Goal: Task Accomplishment & Management: Manage account settings

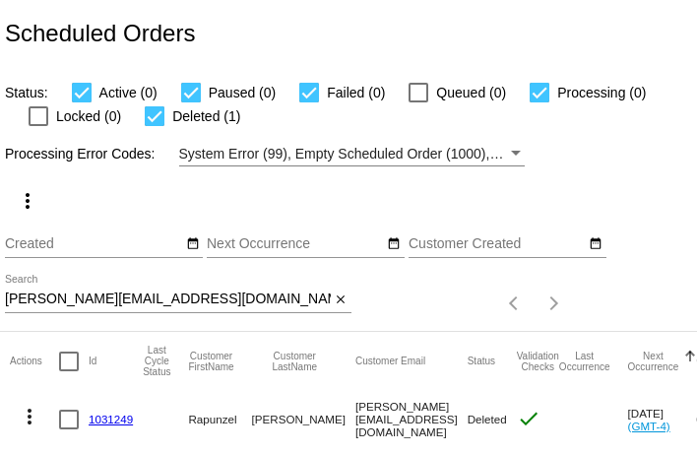
click at [65, 302] on input "[PERSON_NAME][EMAIL_ADDRESS][DOMAIN_NAME]" at bounding box center [168, 300] width 326 height 16
paste input "dmenase"
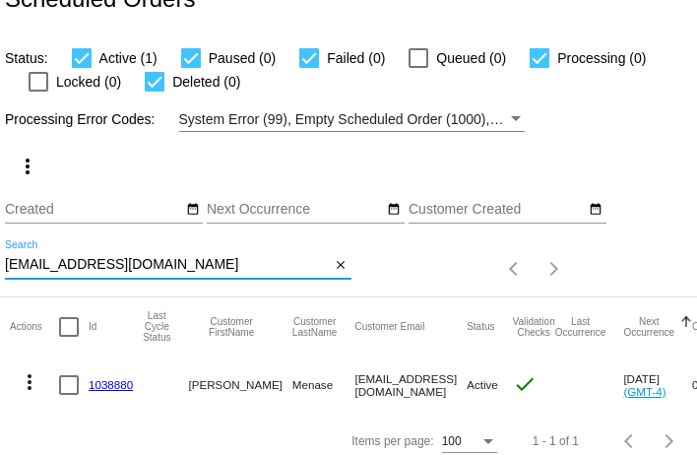
scroll to position [48, 0]
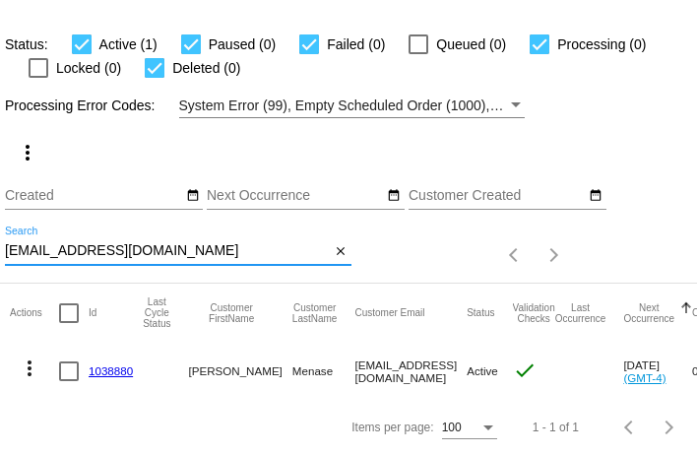
type input "[EMAIL_ADDRESS][DOMAIN_NAME]"
click at [116, 372] on link "1038880" at bounding box center [111, 370] width 44 height 13
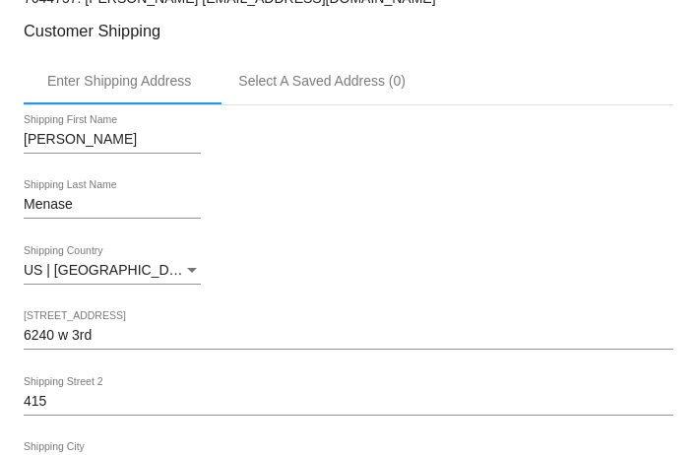
scroll to position [369, 0]
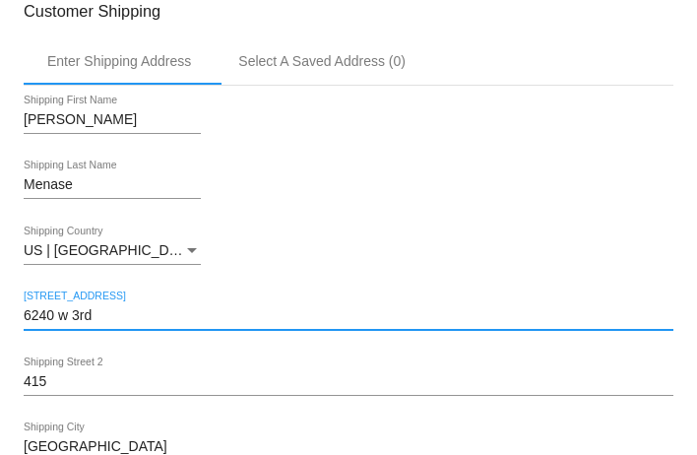
click at [208, 322] on input "6240 w 3rd" at bounding box center [349, 316] width 650 height 16
paste input "[EMAIL_ADDRESS][DOMAIN_NAME]"
type input "[EMAIL_ADDRESS][DOMAIN_NAME]"
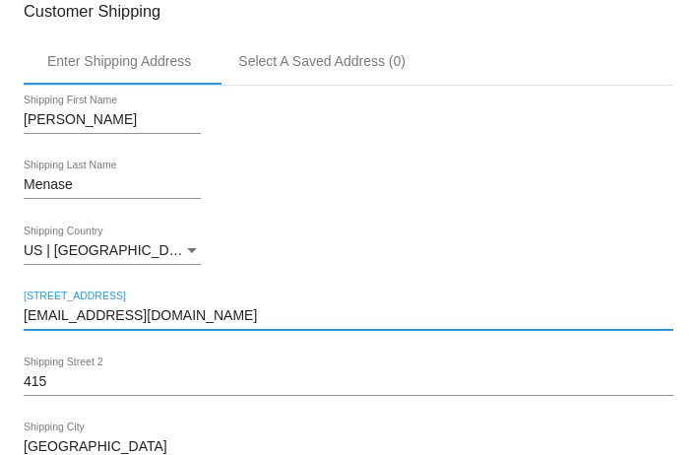
click at [208, 322] on input "[EMAIL_ADDRESS][DOMAIN_NAME]" at bounding box center [349, 316] width 650 height 16
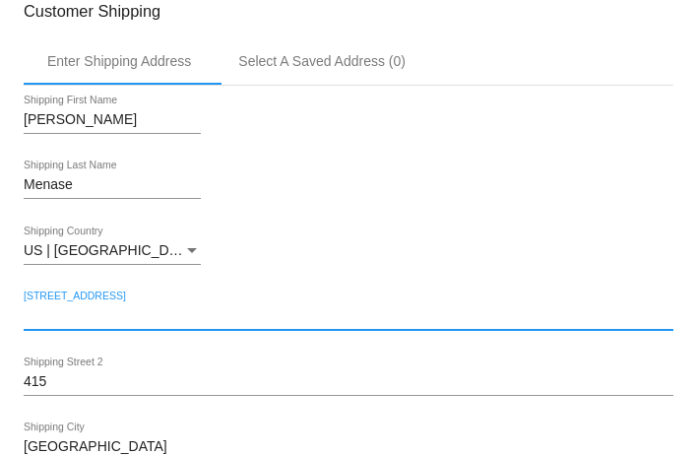
paste input "[STREET_ADDRESS][PERSON_NAME]"
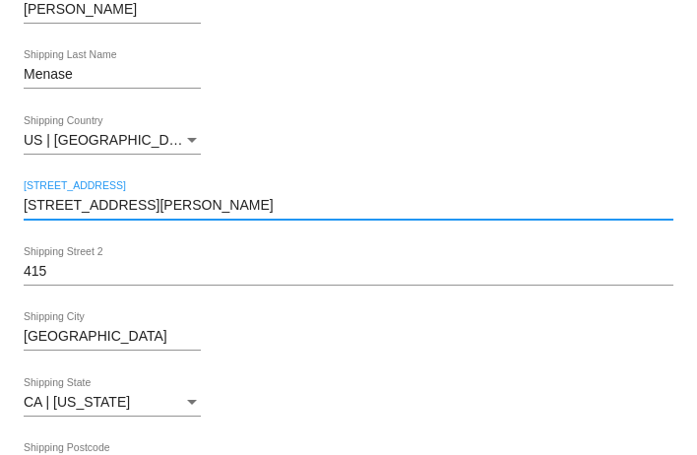
scroll to position [511, 0]
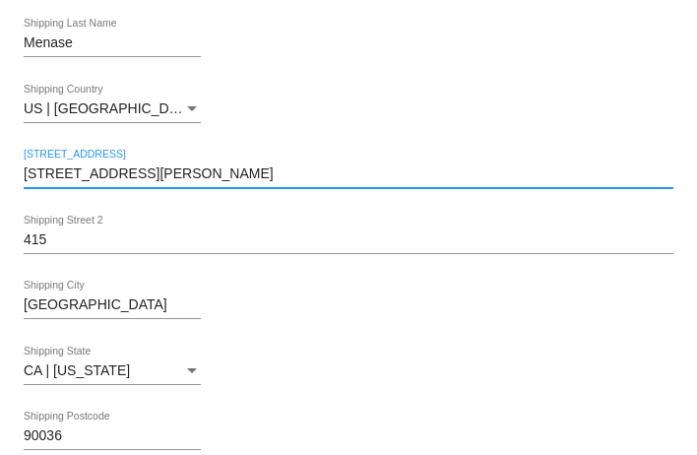
type input "[STREET_ADDRESS][PERSON_NAME]"
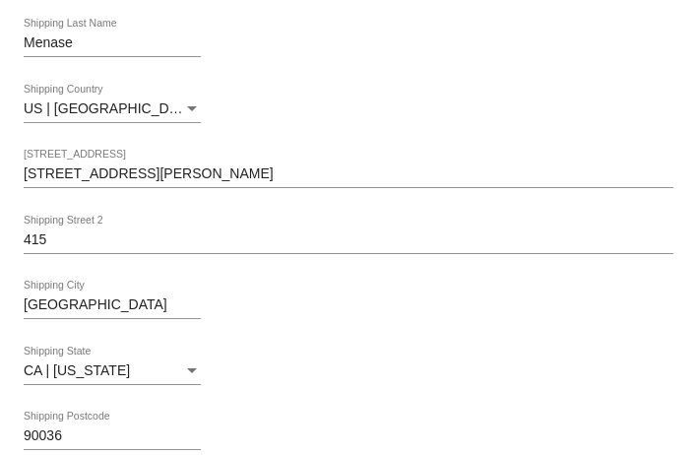
click at [81, 248] on input "415" at bounding box center [349, 240] width 650 height 16
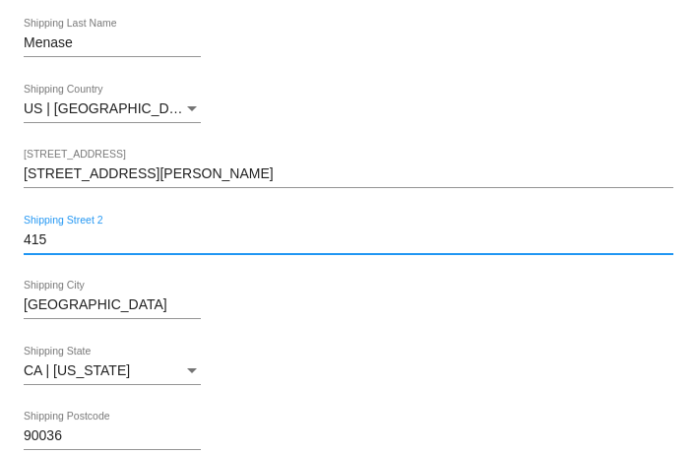
click at [81, 248] on input "415" at bounding box center [349, 240] width 650 height 16
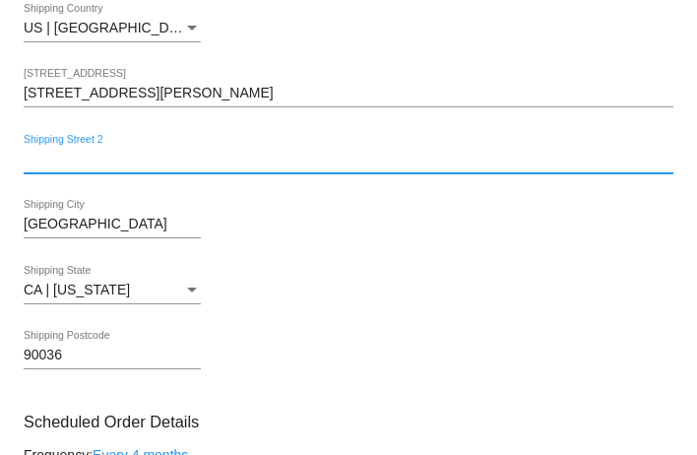
scroll to position [594, 0]
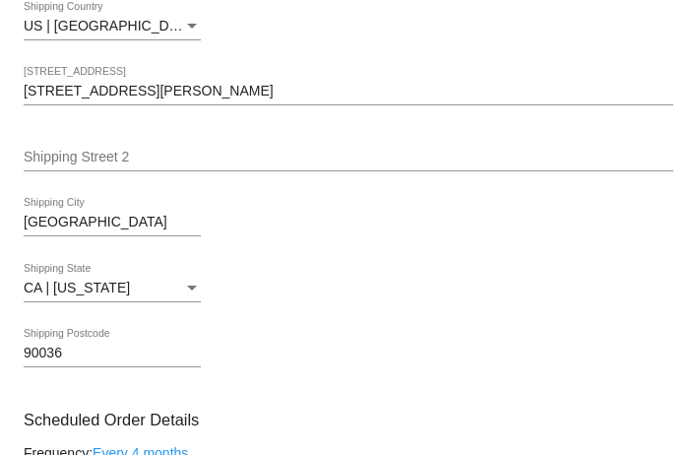
click at [328, 99] on input "[STREET_ADDRESS][PERSON_NAME]" at bounding box center [349, 92] width 650 height 16
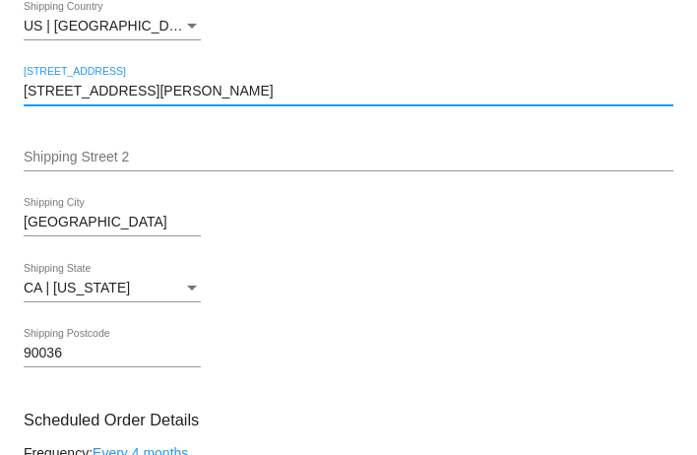
type input "[STREET_ADDRESS][PERSON_NAME]"
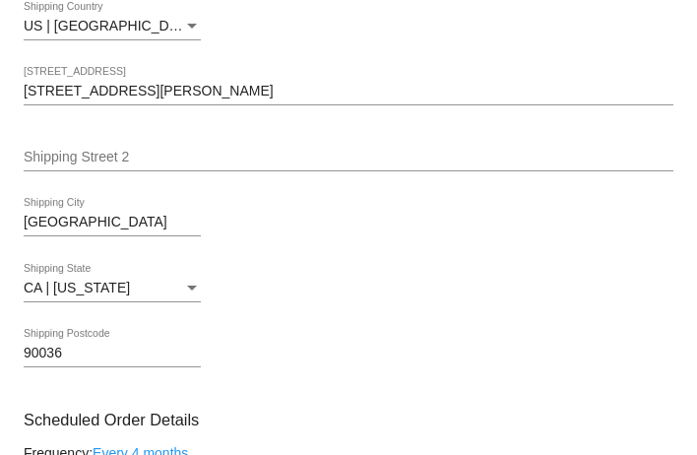
click at [82, 357] on input "90036" at bounding box center [112, 354] width 177 height 16
paste input "69"
type input "90069"
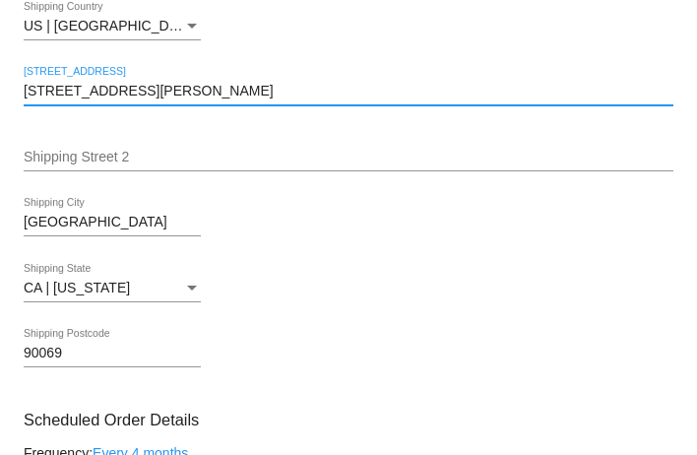
click at [93, 99] on input "[STREET_ADDRESS][PERSON_NAME]" at bounding box center [349, 92] width 650 height 16
click at [125, 96] on input "[STREET_ADDRESS][PERSON_NAME]" at bounding box center [349, 92] width 650 height 16
click at [143, 99] on input "[STREET_ADDRESS][PERSON_NAME]" at bounding box center [349, 92] width 650 height 16
click at [162, 99] on input "[STREET_ADDRESS][PERSON_NAME]" at bounding box center [349, 92] width 650 height 16
type input "[STREET_ADDRESS][PERSON_NAME]"
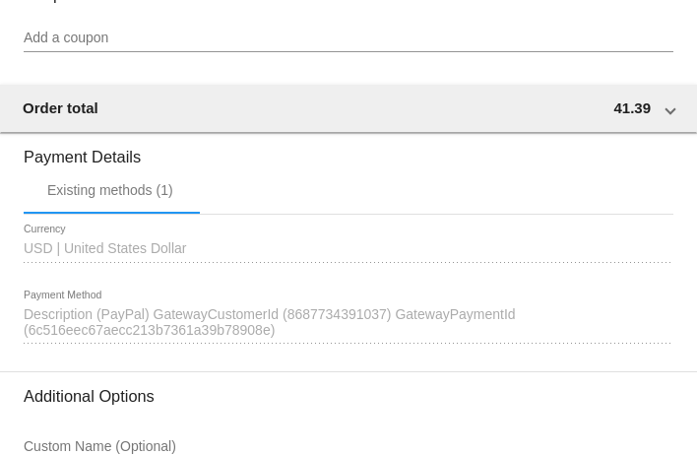
scroll to position [1851, 0]
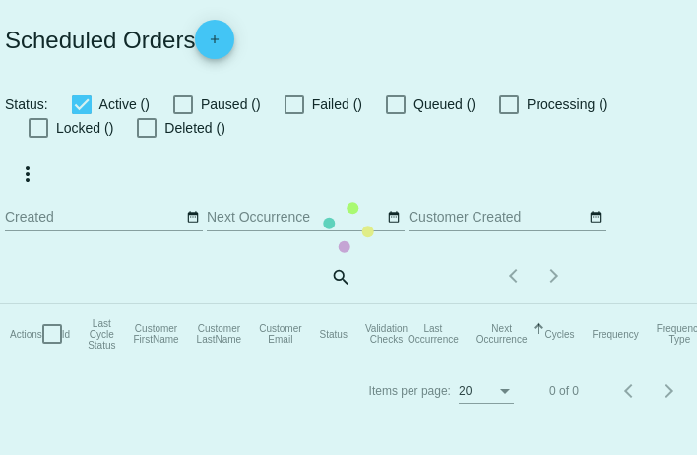
checkbox input "true"
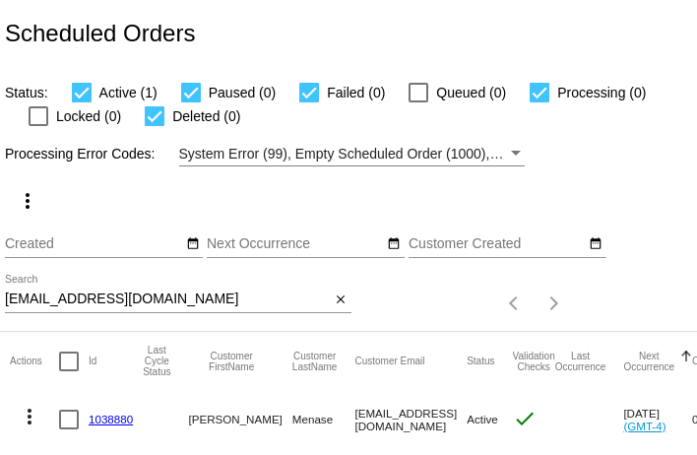
click at [113, 420] on link "1038880" at bounding box center [111, 419] width 44 height 13
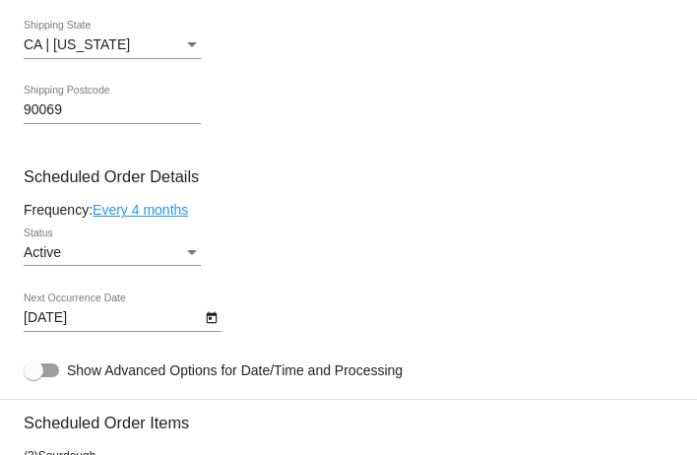
scroll to position [872, 0]
